Goal: Find specific page/section: Find specific page/section

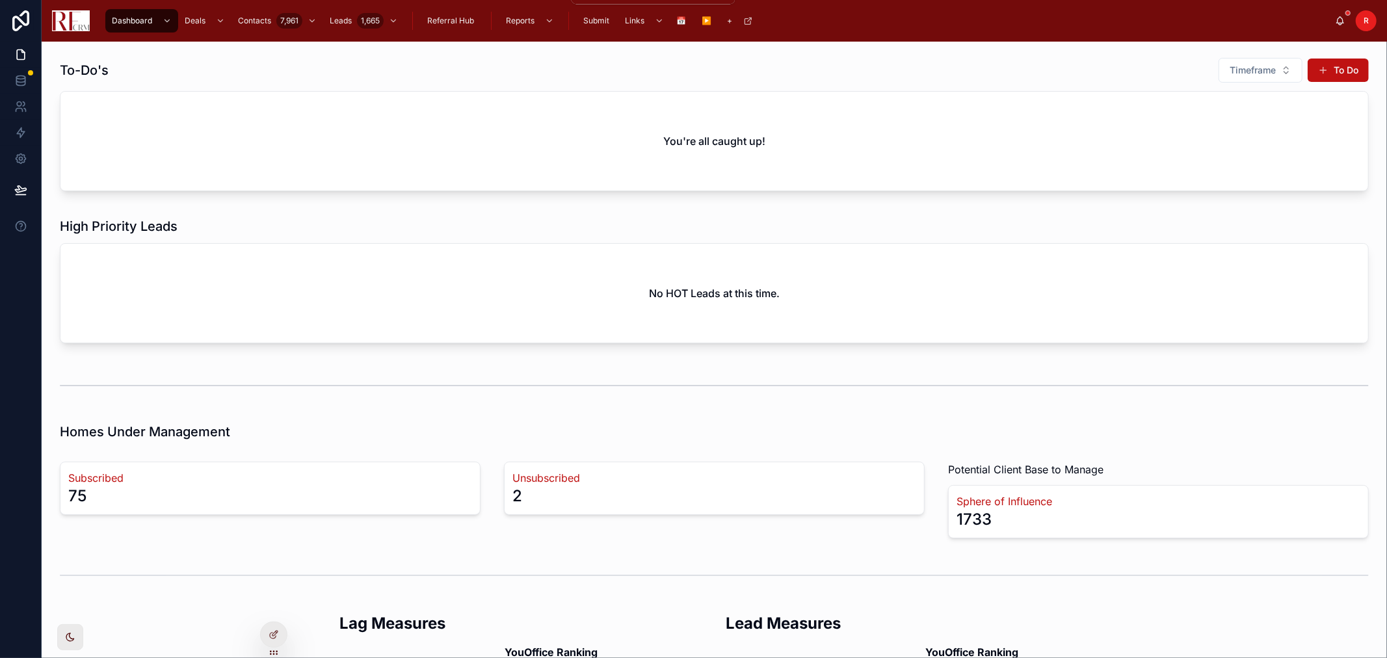
click at [531, 21] on span "Reports" at bounding box center [520, 21] width 29 height 10
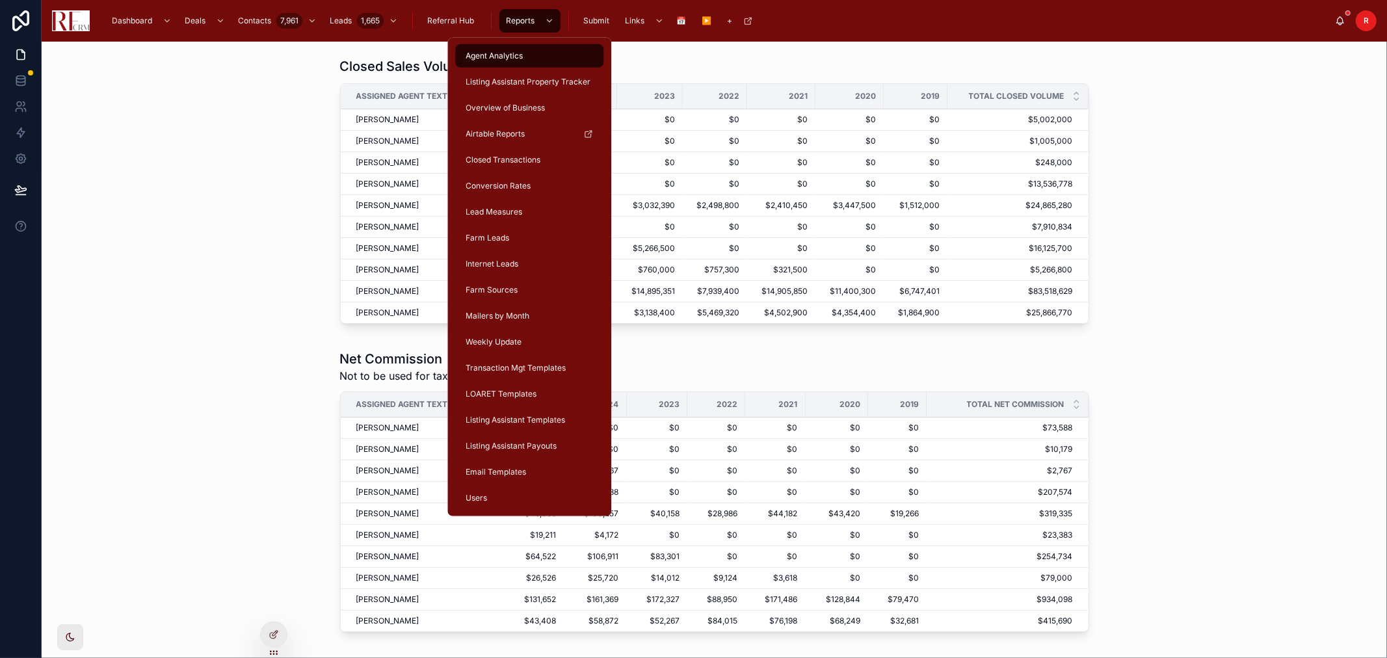
click at [533, 419] on span "Listing Assistant Templates" at bounding box center [514, 420] width 99 height 10
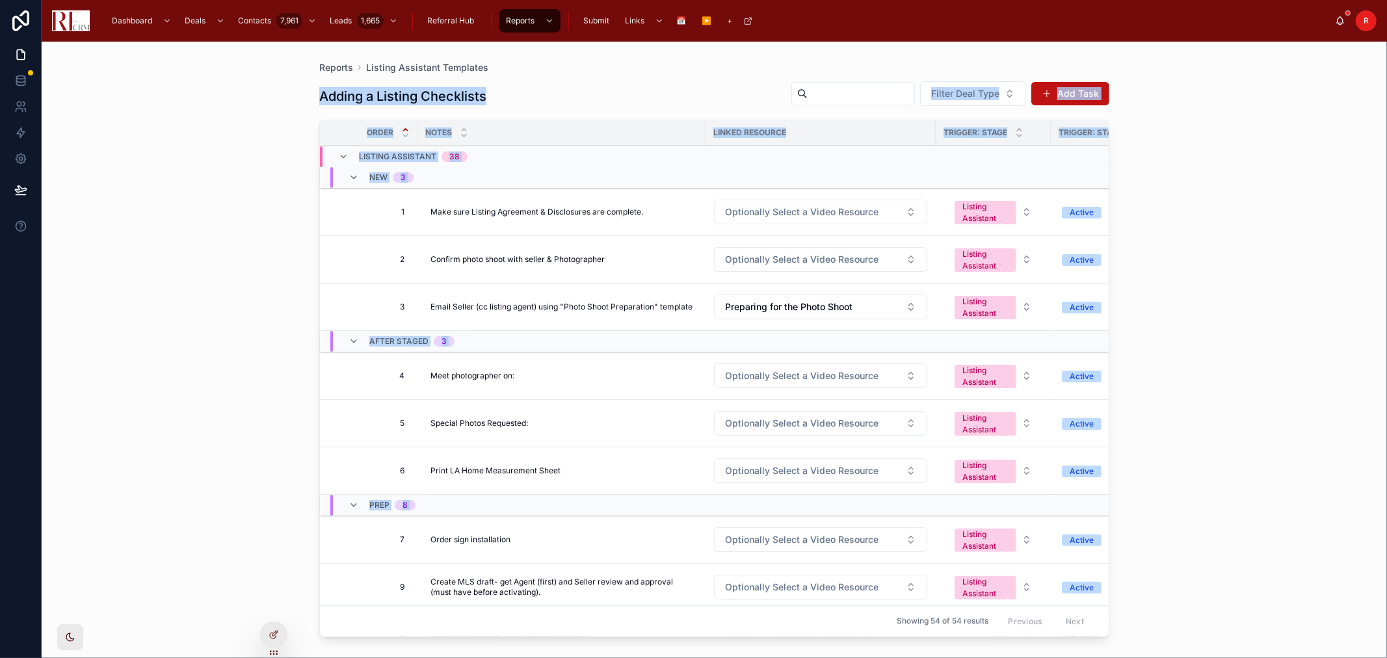
drag, startPoint x: 334, startPoint y: 131, endPoint x: 668, endPoint y: 566, distance: 548.9
click at [668, 566] on div "Reports Listing Assistant Templates Adding a Listing Checklists Filter Deal Typ…" at bounding box center [713, 342] width 831 height 601
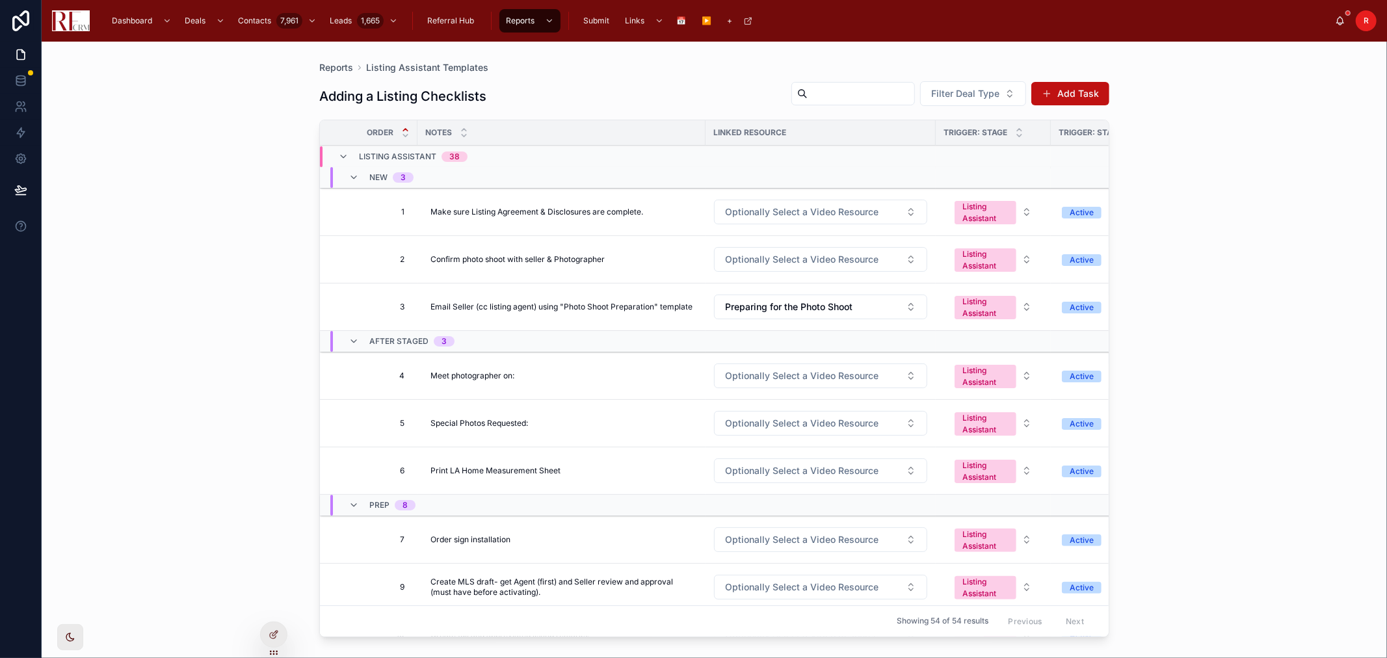
click at [1262, 451] on div "Reports Listing Assistant Templates Adding a Listing Checklists Filter Deal Typ…" at bounding box center [714, 350] width 1345 height 616
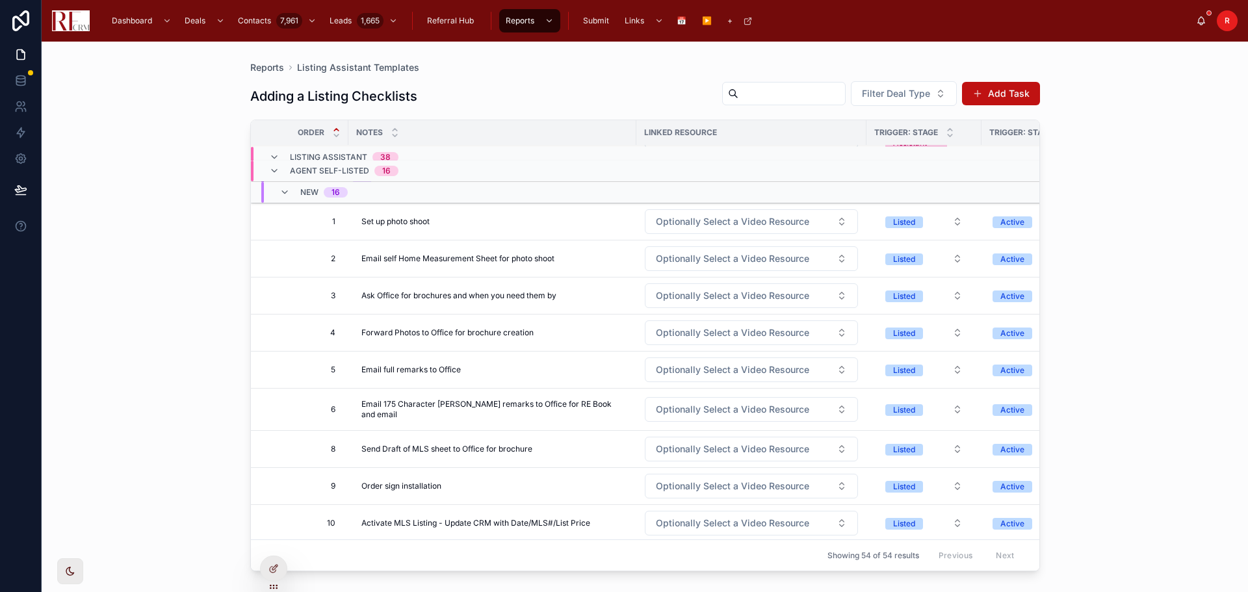
scroll to position [1963, 0]
click at [1229, 23] on span "R" at bounding box center [1227, 21] width 5 height 10
click at [1110, 274] on div "Reports Listing Assistant Templates Adding a Listing Checklists Filter Deal Typ…" at bounding box center [645, 317] width 1207 height 551
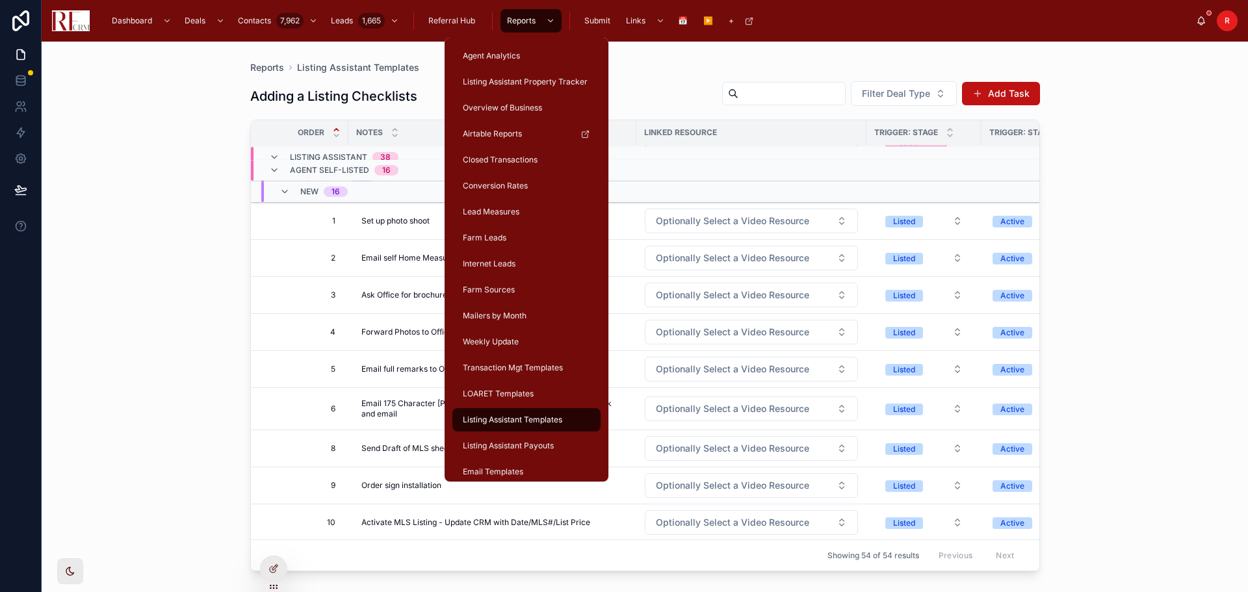
click at [532, 25] on span "Reports" at bounding box center [521, 21] width 29 height 10
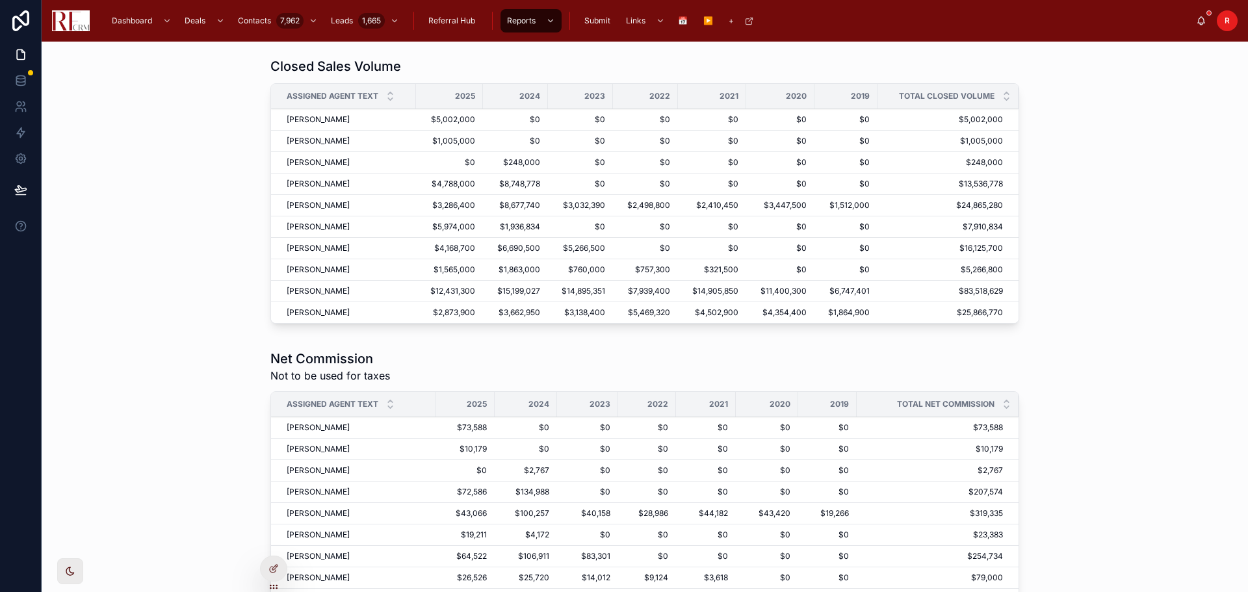
click at [1228, 18] on span "R" at bounding box center [1227, 21] width 5 height 10
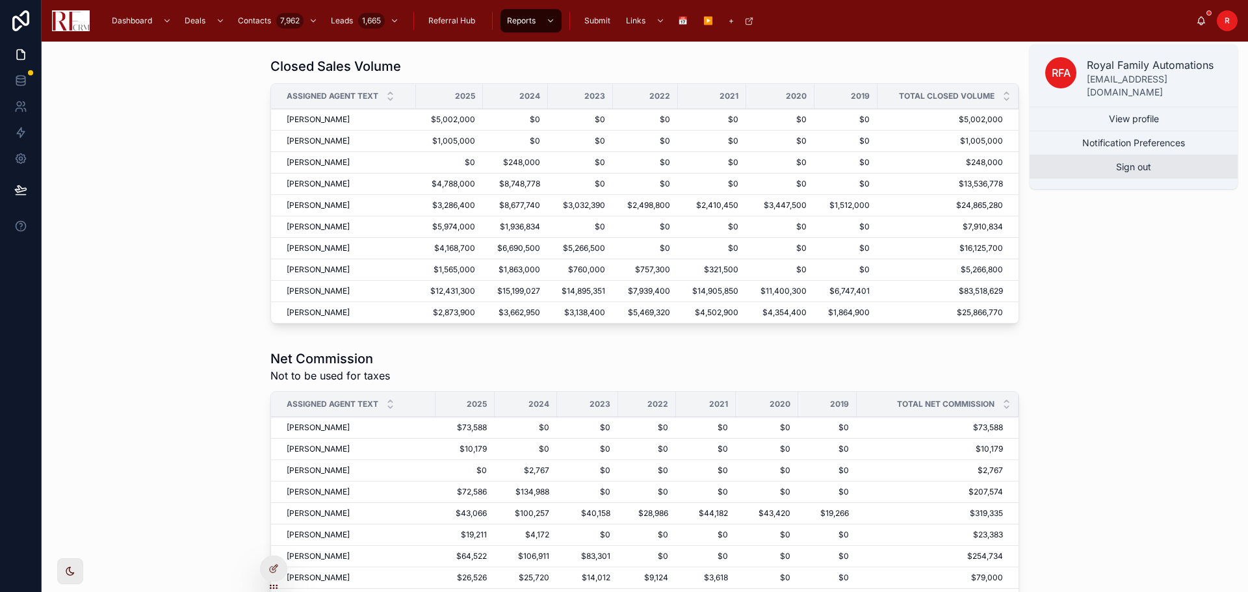
click at [1162, 156] on button "Sign out" at bounding box center [1134, 166] width 208 height 23
